Goal: Information Seeking & Learning: Learn about a topic

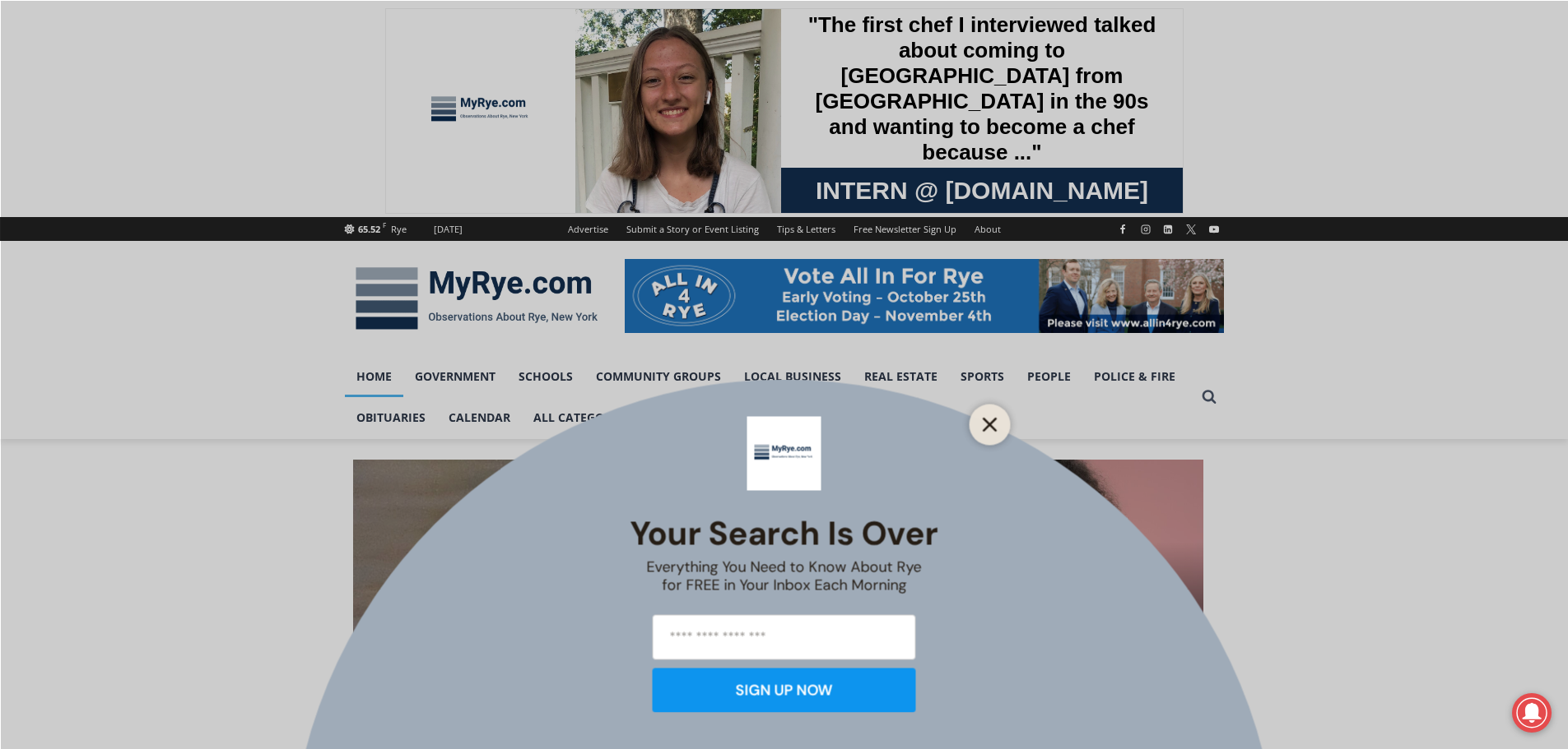
click at [979, 435] on button "Close" at bounding box center [990, 424] width 23 height 23
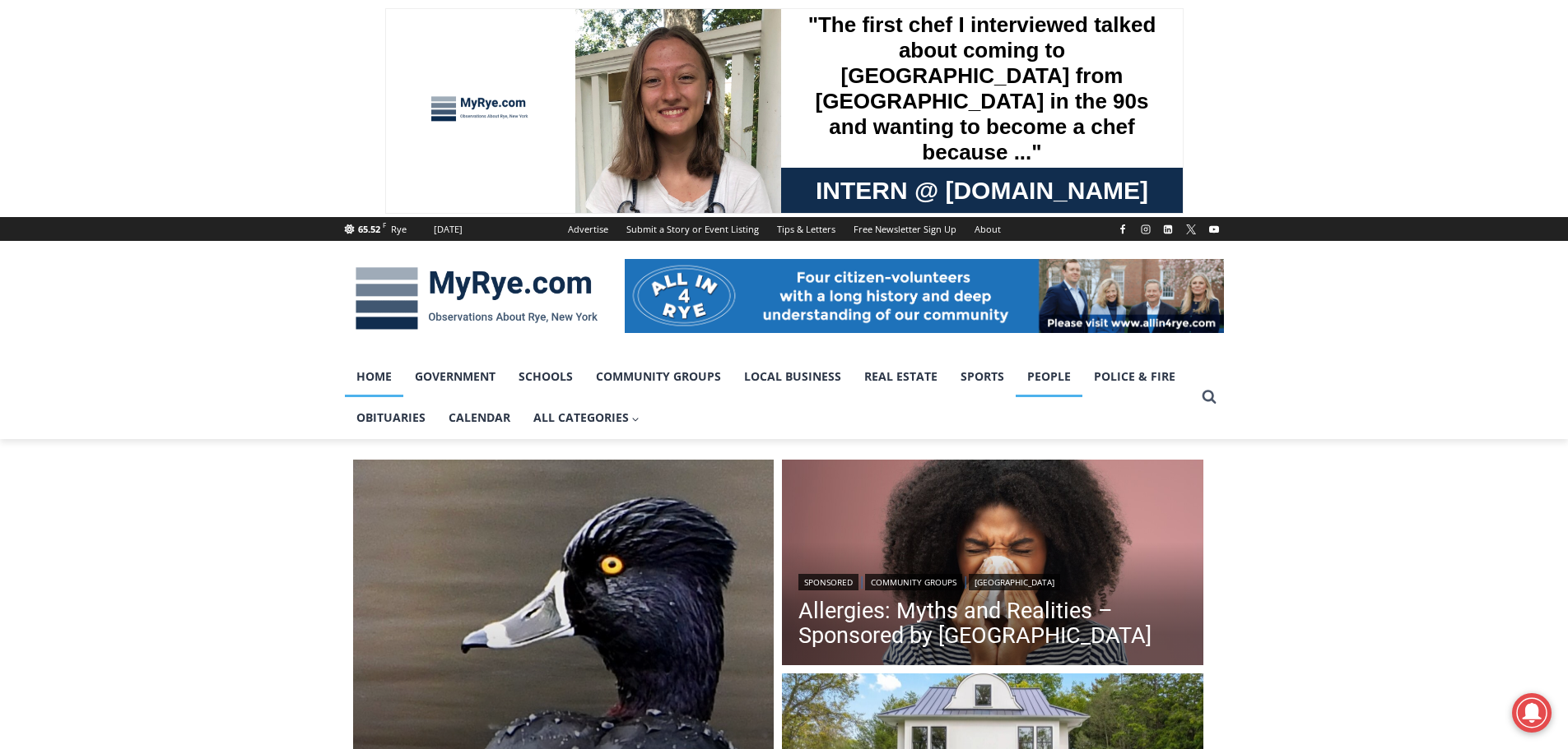
click at [1041, 381] on link "People" at bounding box center [1048, 376] width 66 height 41
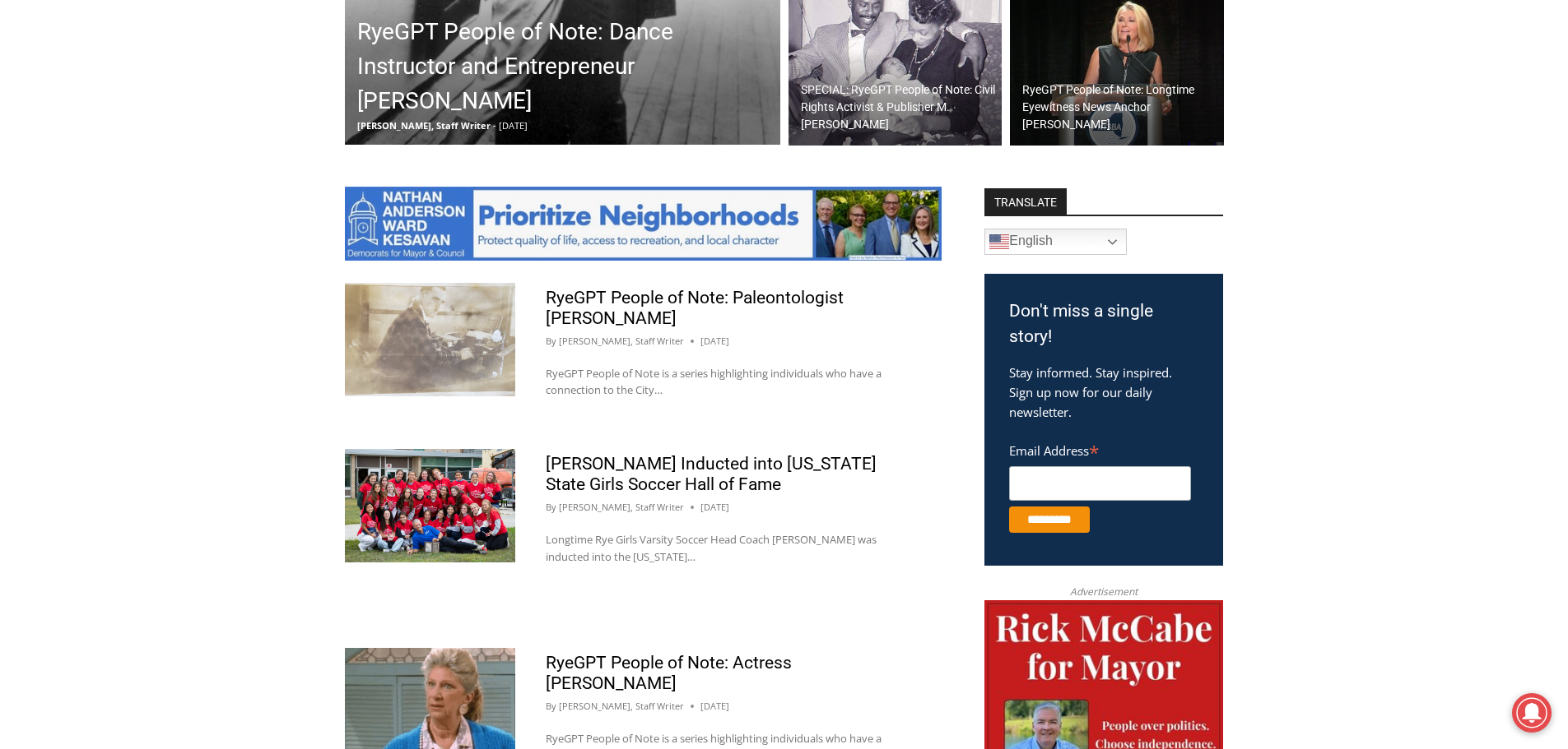
scroll to position [740, 0]
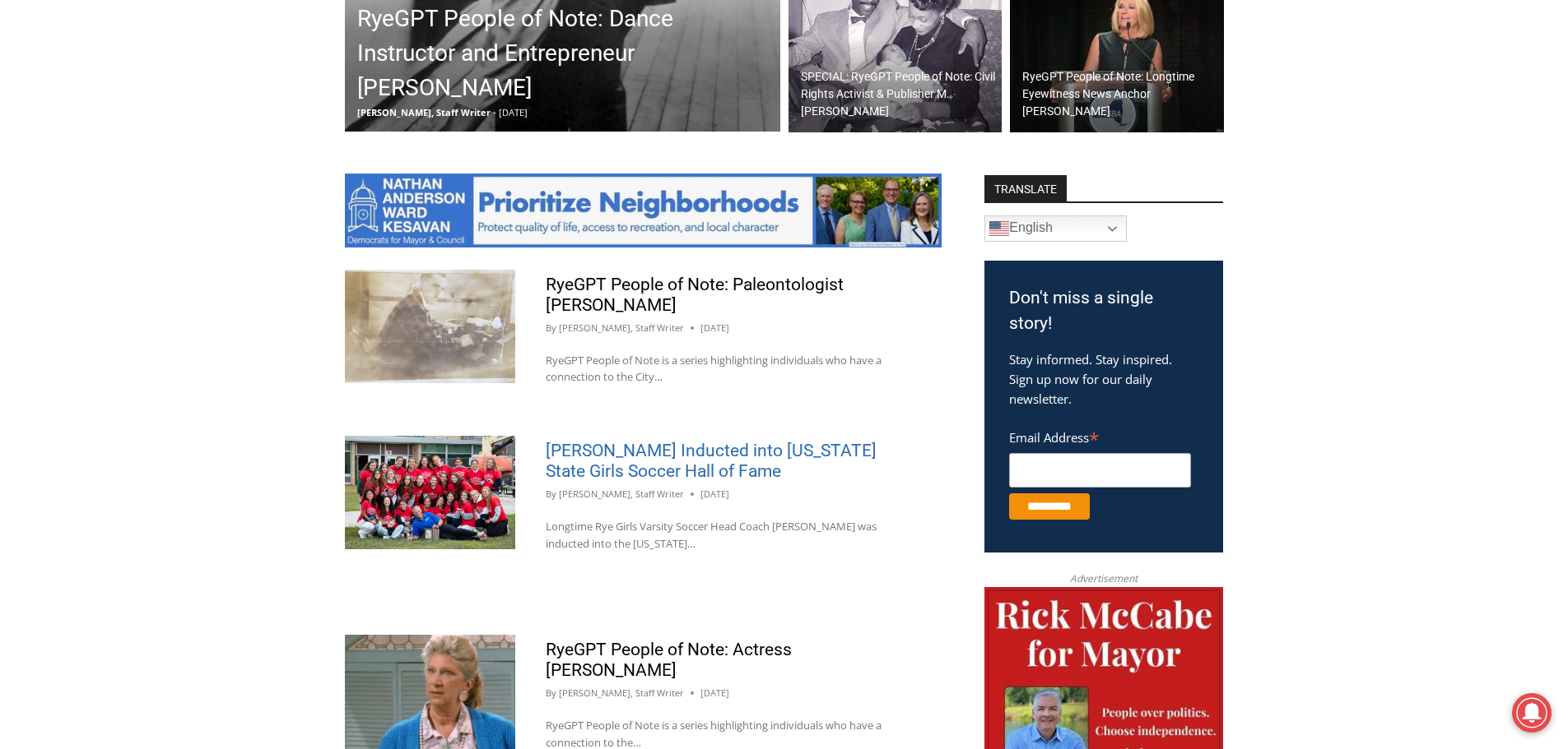
click at [715, 460] on link "[PERSON_NAME] Inducted into [US_STATE] State Girls Soccer Hall of Fame" at bounding box center [711, 461] width 331 height 40
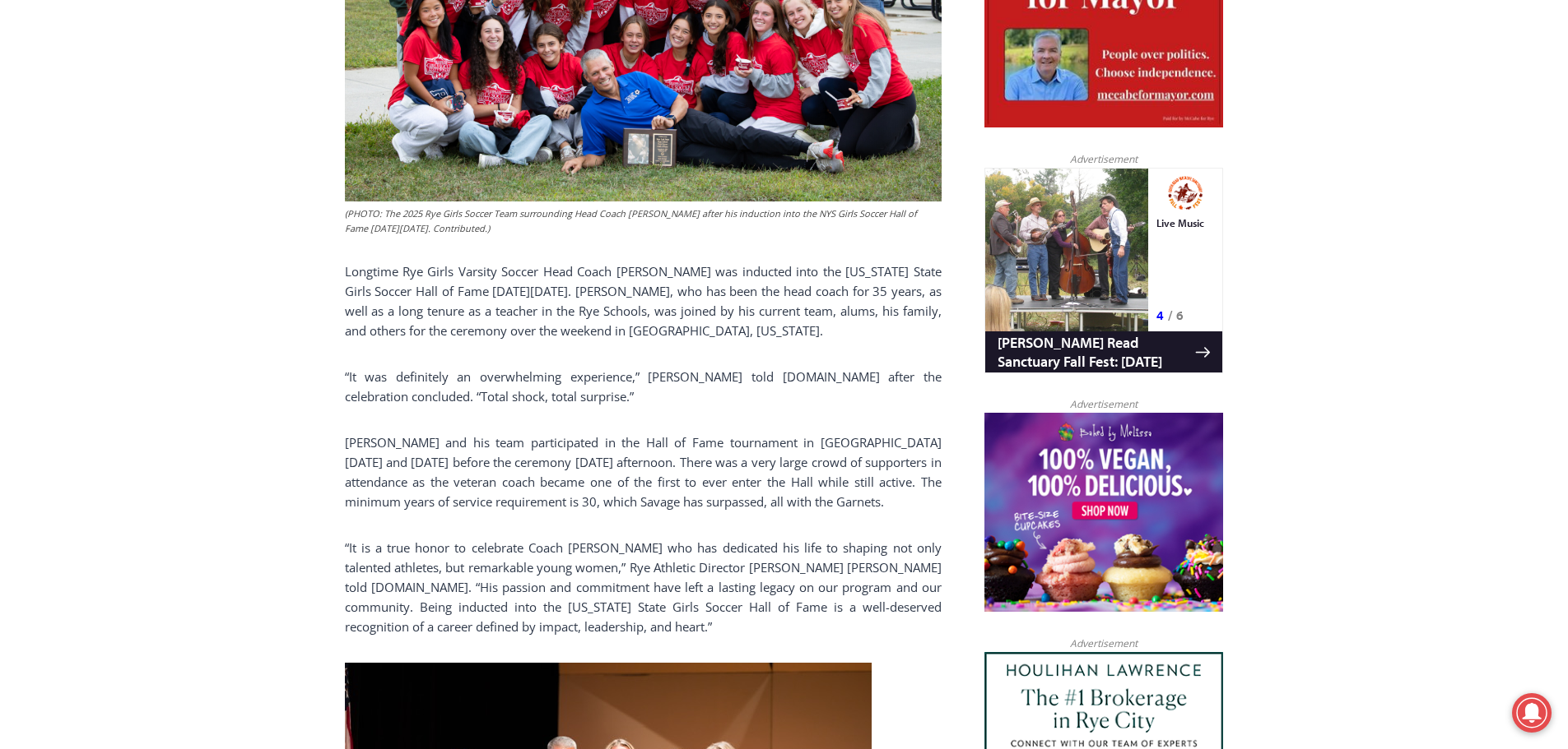
scroll to position [740, 0]
